Goal: Find specific page/section: Find specific page/section

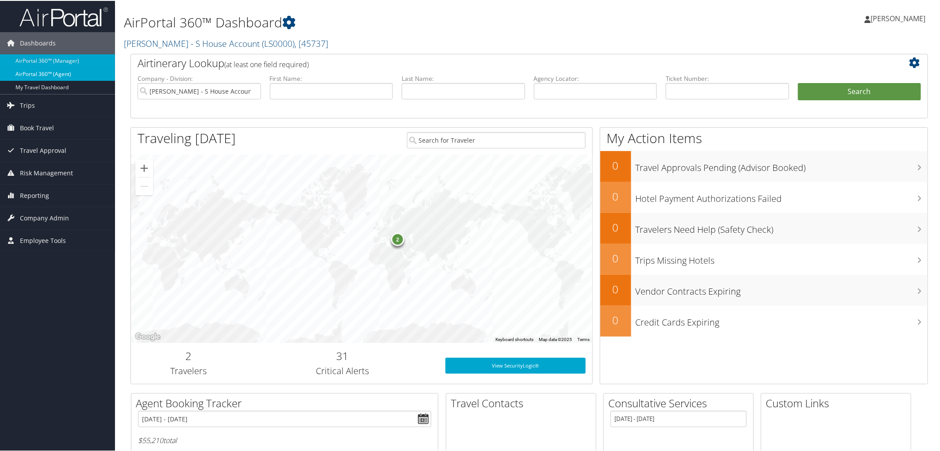
click at [71, 71] on link "AirPortal 360™ (Agent)" at bounding box center [57, 73] width 115 height 13
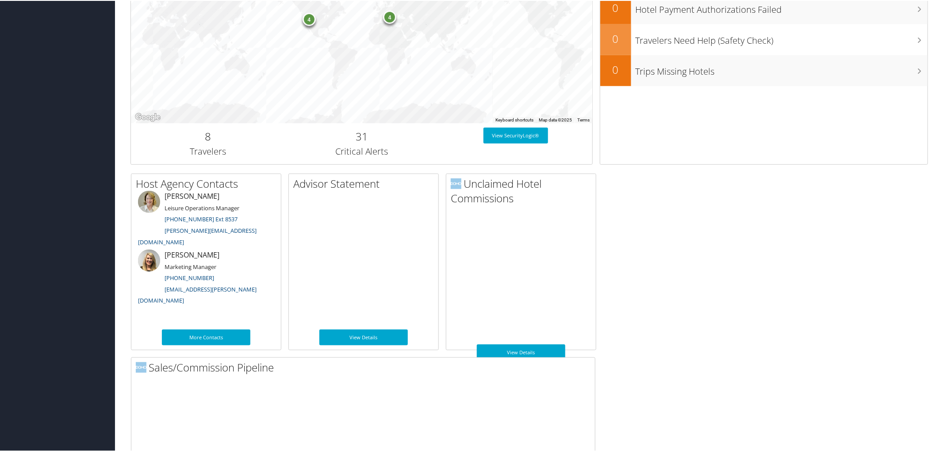
scroll to position [298, 0]
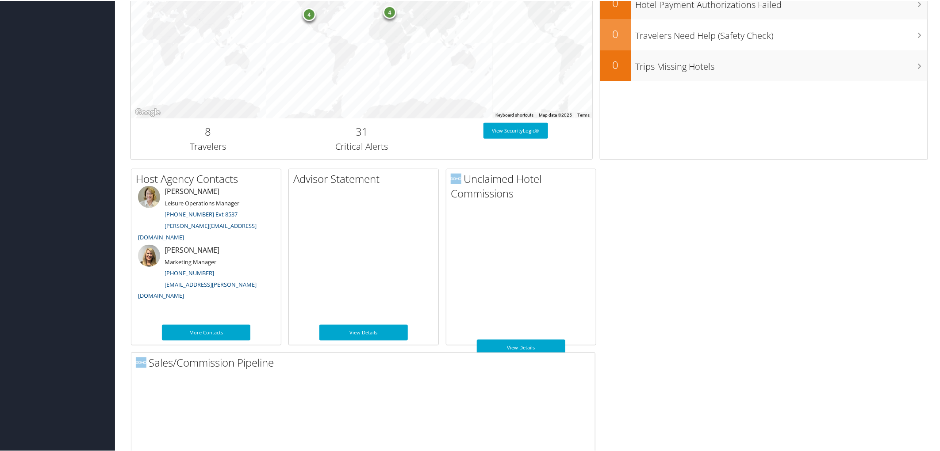
click at [387, 11] on div "4" at bounding box center [389, 11] width 13 height 13
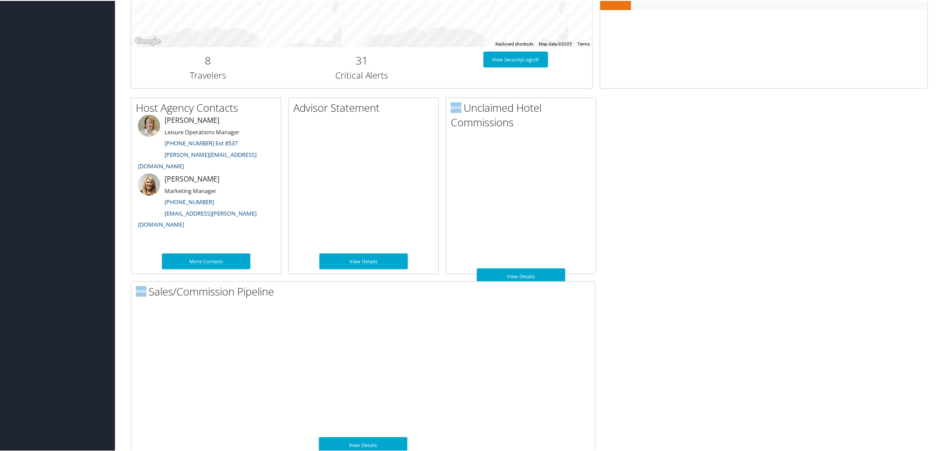
scroll to position [382, 0]
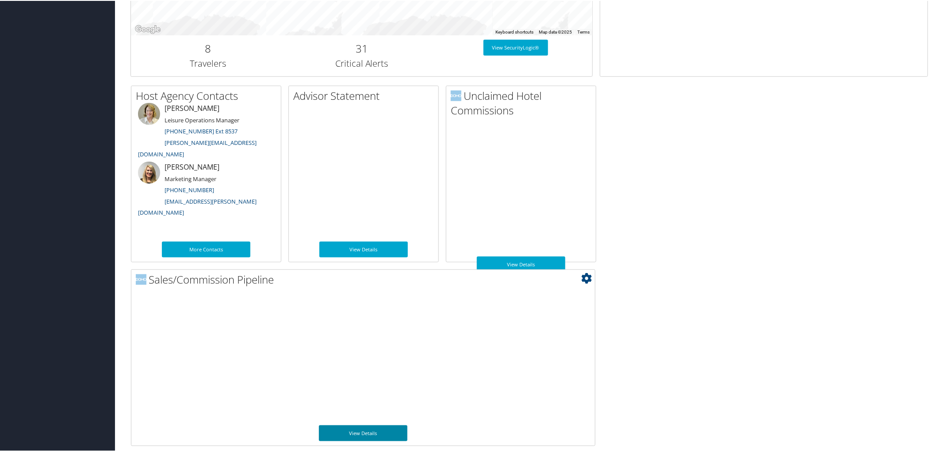
click at [341, 430] on link "View Details" at bounding box center [363, 433] width 88 height 16
